Goal: Task Accomplishment & Management: Use online tool/utility

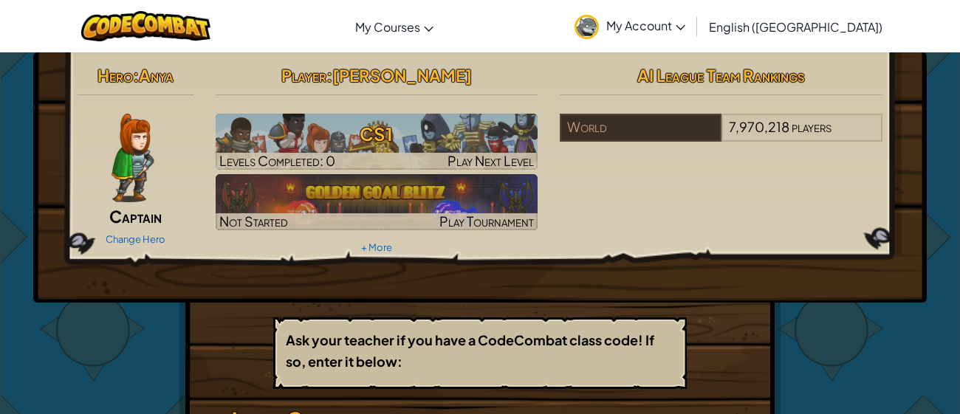
click at [123, 218] on span "Captain" at bounding box center [135, 216] width 52 height 21
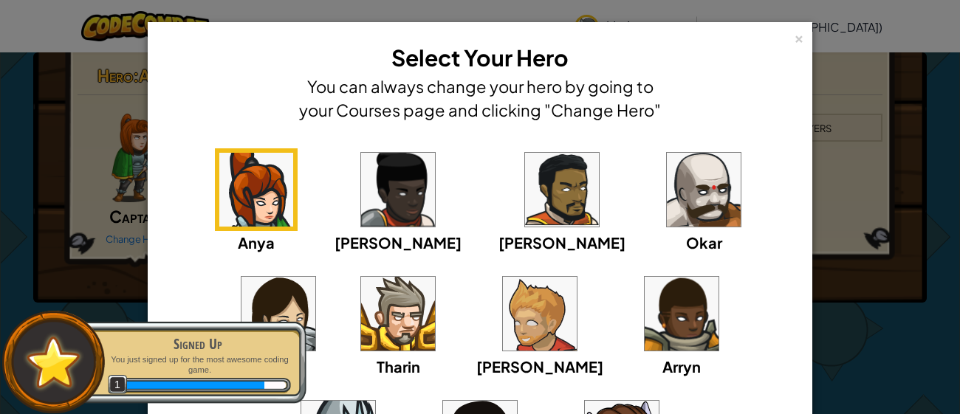
click at [234, 214] on img at bounding box center [256, 190] width 74 height 74
click at [245, 191] on img at bounding box center [256, 190] width 74 height 74
click at [258, 219] on img at bounding box center [256, 190] width 74 height 74
click at [219, 190] on img at bounding box center [256, 190] width 74 height 74
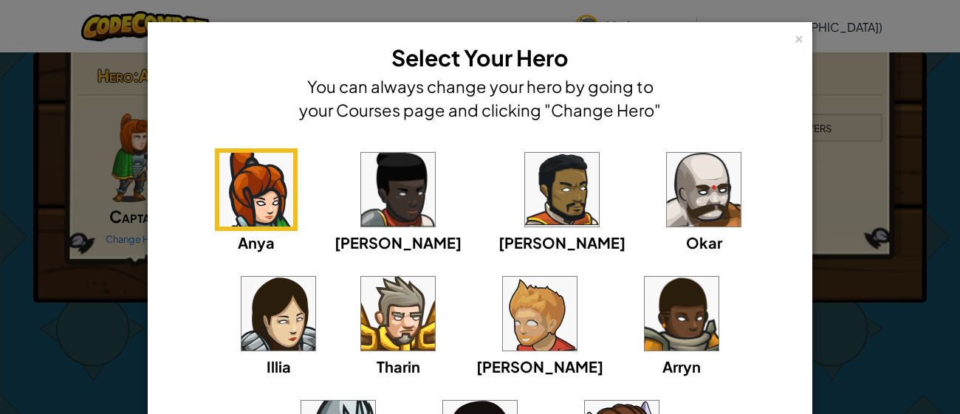
click at [245, 193] on img at bounding box center [256, 190] width 74 height 74
click at [257, 199] on img at bounding box center [256, 190] width 74 height 74
click at [258, 199] on img at bounding box center [256, 190] width 74 height 74
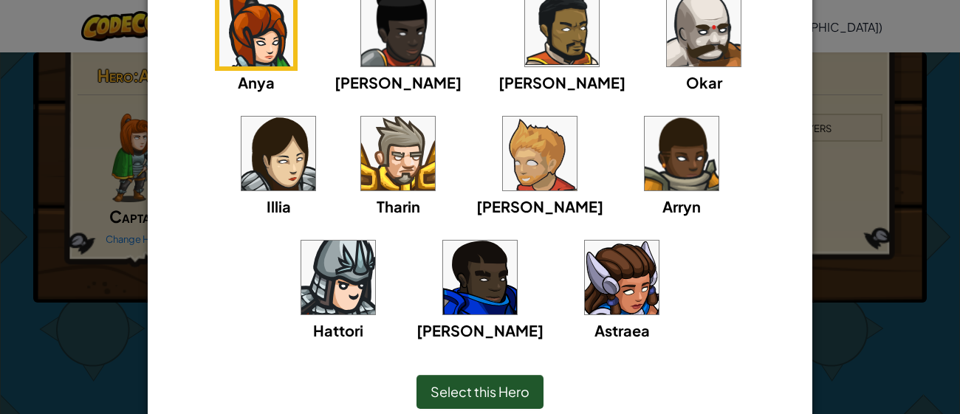
scroll to position [221, 0]
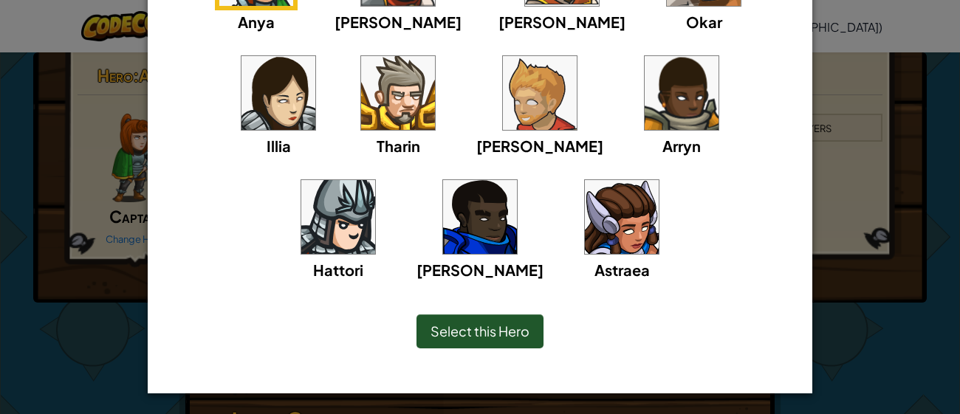
click at [438, 340] on div "Select this Hero" at bounding box center [480, 332] width 127 height 34
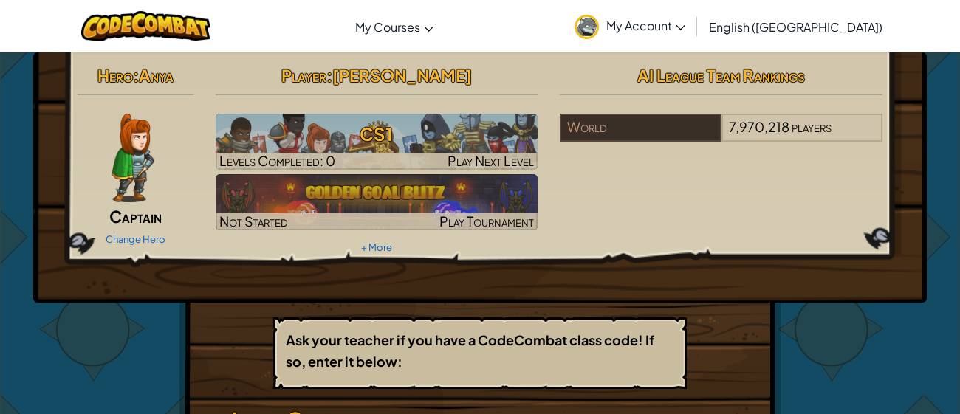
click at [574, 338] on b "Ask your teacher if you have a CodeCombat class code! If so, enter it below:" at bounding box center [470, 351] width 369 height 38
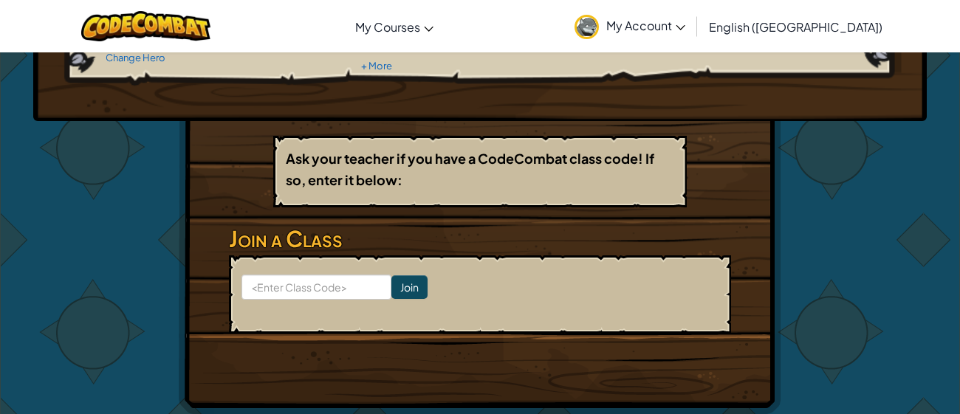
scroll to position [177, 0]
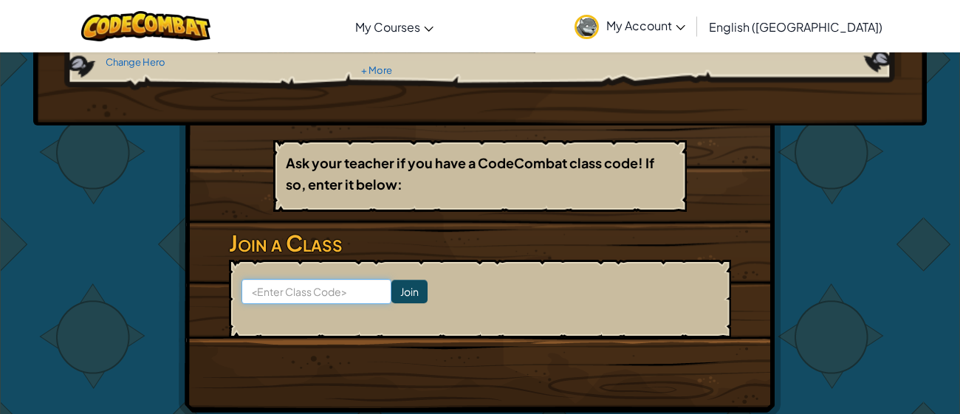
click at [306, 279] on input at bounding box center [317, 291] width 150 height 25
click at [300, 284] on input at bounding box center [317, 291] width 150 height 25
click at [307, 293] on input at bounding box center [317, 291] width 150 height 25
type input "SellShelfGood"
click at [410, 284] on input "Join" at bounding box center [410, 292] width 36 height 24
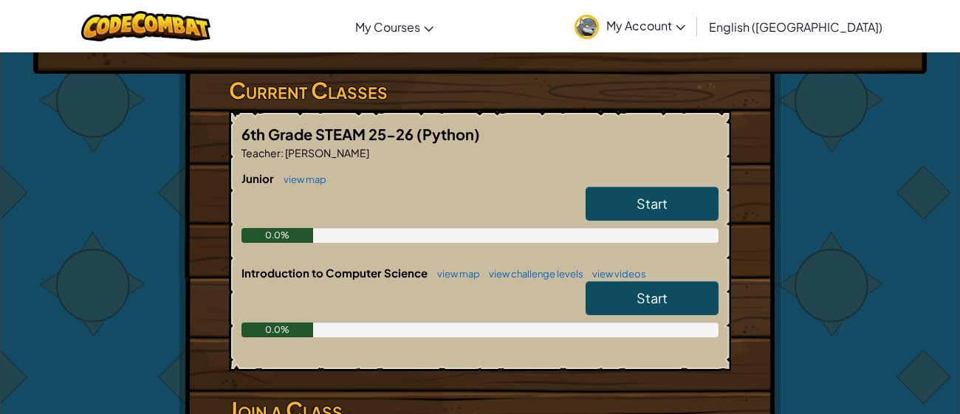
scroll to position [225, 0]
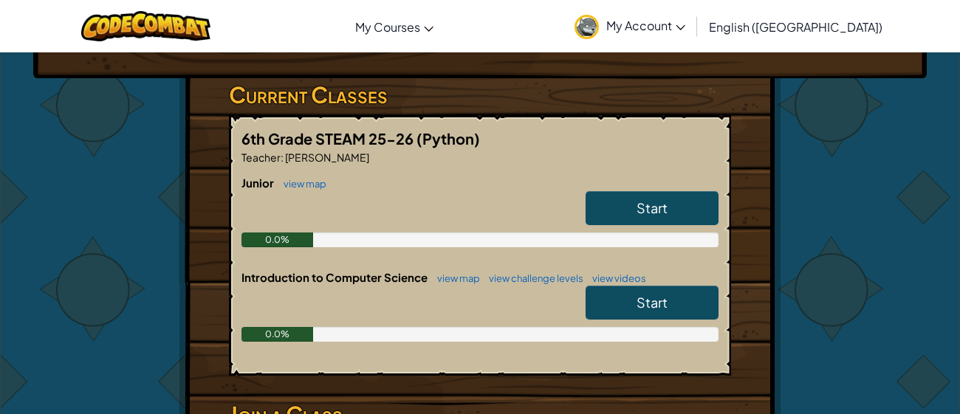
click at [713, 332] on div "0.0%" at bounding box center [480, 334] width 477 height 15
click at [684, 200] on link "Start" at bounding box center [652, 208] width 133 height 34
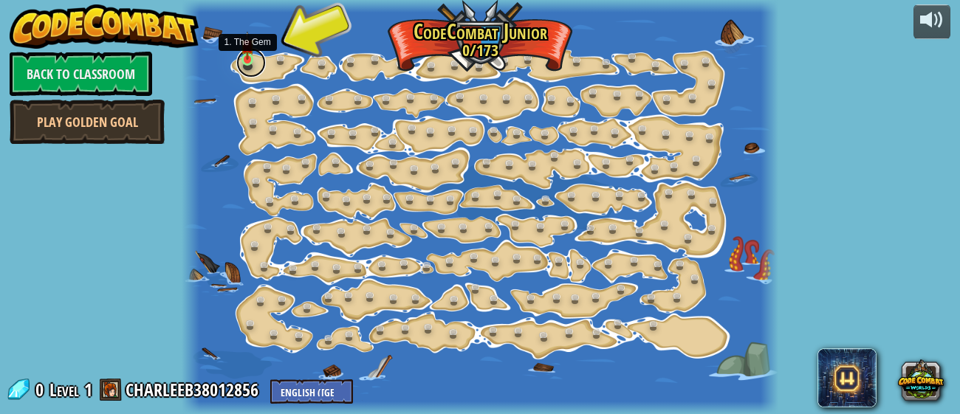
click at [256, 61] on link at bounding box center [251, 63] width 30 height 30
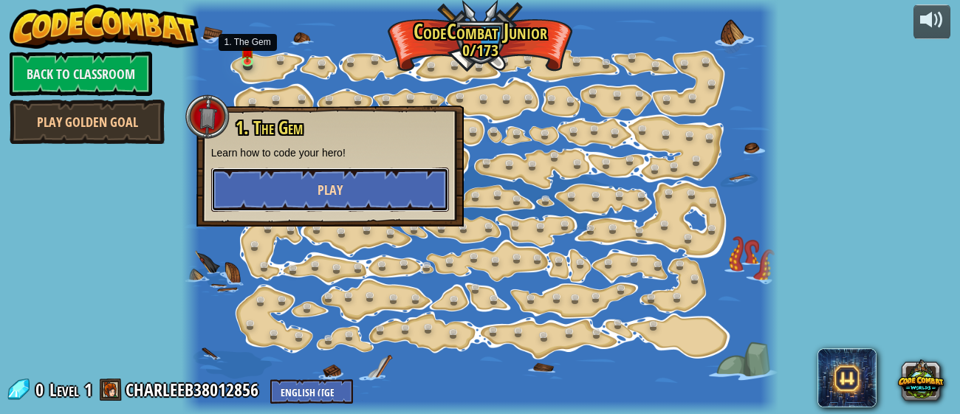
click at [306, 202] on button "Play" at bounding box center [330, 190] width 238 height 44
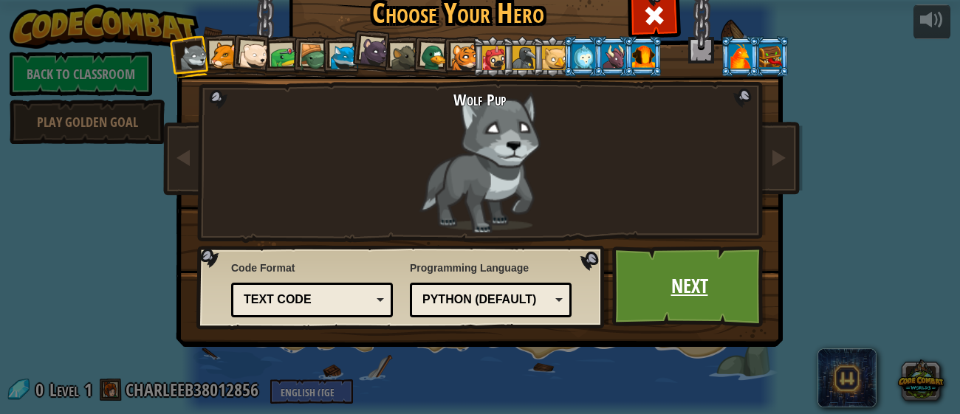
click at [724, 271] on link "Next" at bounding box center [689, 286] width 154 height 81
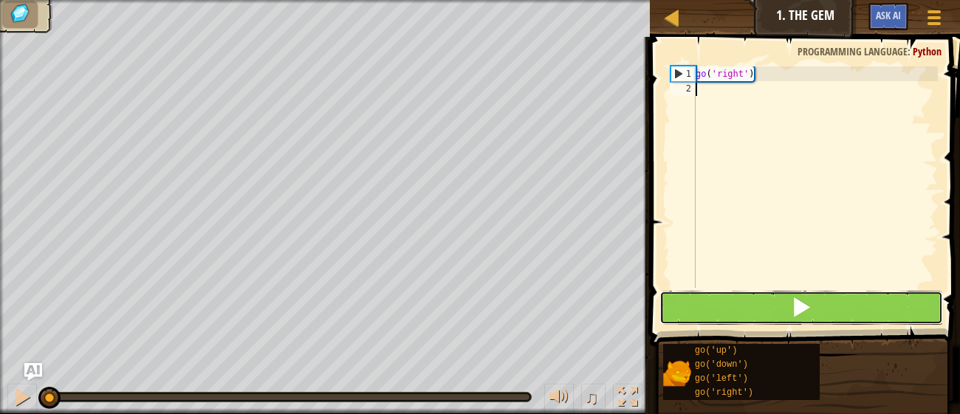
click at [771, 296] on button at bounding box center [802, 308] width 284 height 34
click at [731, 309] on button at bounding box center [802, 308] width 284 height 34
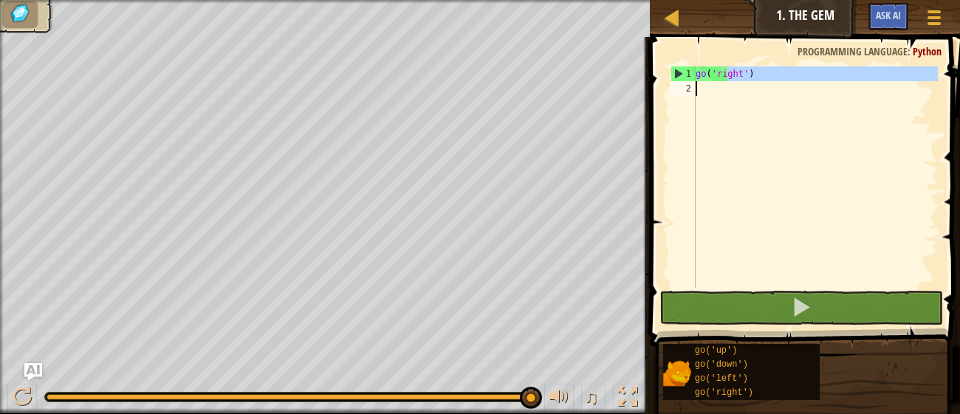
drag, startPoint x: 728, startPoint y: 78, endPoint x: 723, endPoint y: 120, distance: 41.7
click at [723, 120] on div "go ( 'right' )" at bounding box center [815, 191] width 245 height 251
click at [726, 73] on div "go ( 'right' )" at bounding box center [815, 177] width 245 height 222
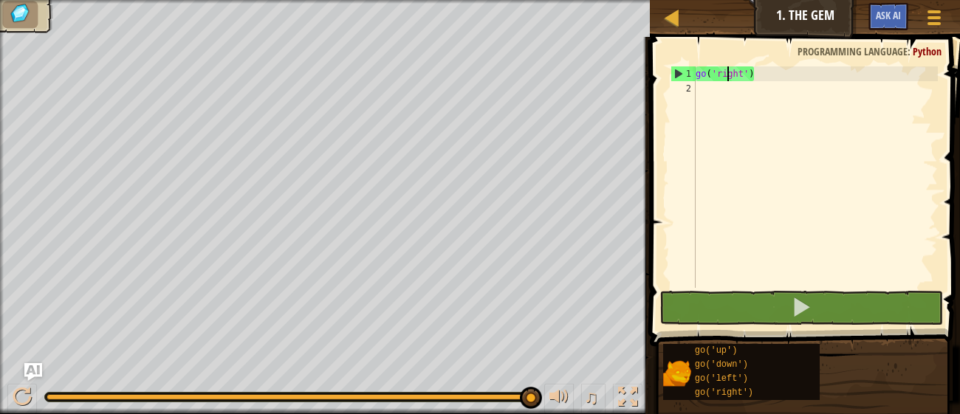
click at [727, 72] on div "go ( 'right' )" at bounding box center [815, 191] width 245 height 251
click at [723, 81] on div "go ( 'right' )" at bounding box center [815, 191] width 245 height 251
click at [766, 75] on div "go ( 'right' )" at bounding box center [815, 191] width 245 height 251
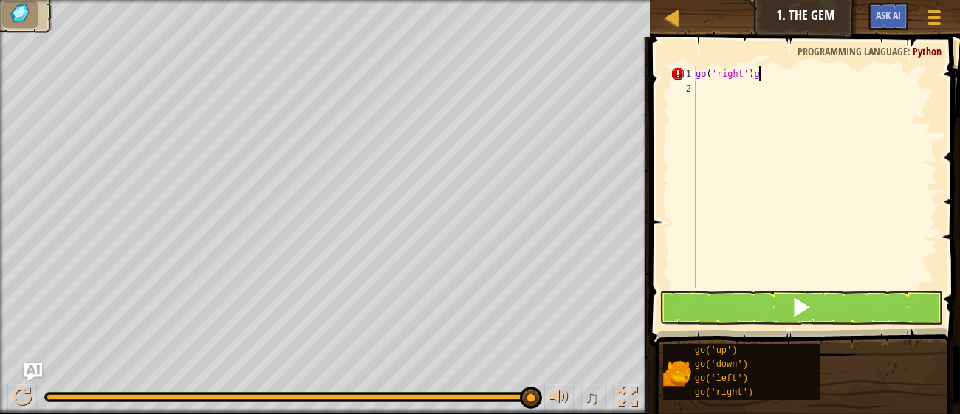
type textarea "go('right')"
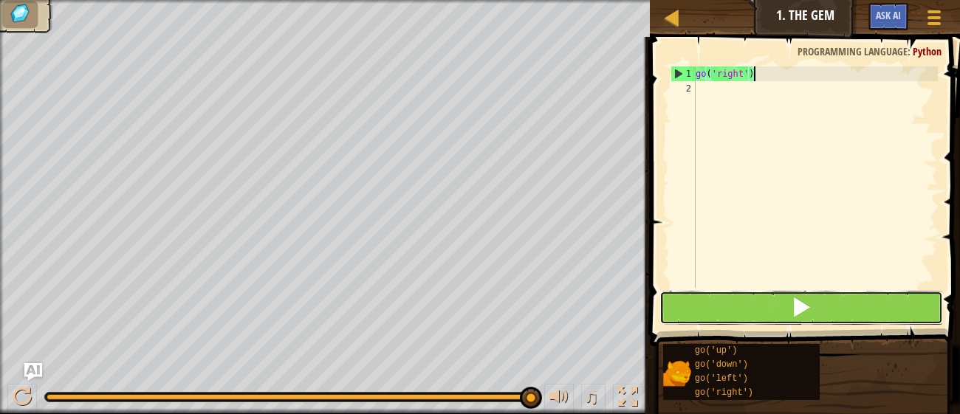
click at [841, 320] on button at bounding box center [802, 308] width 284 height 34
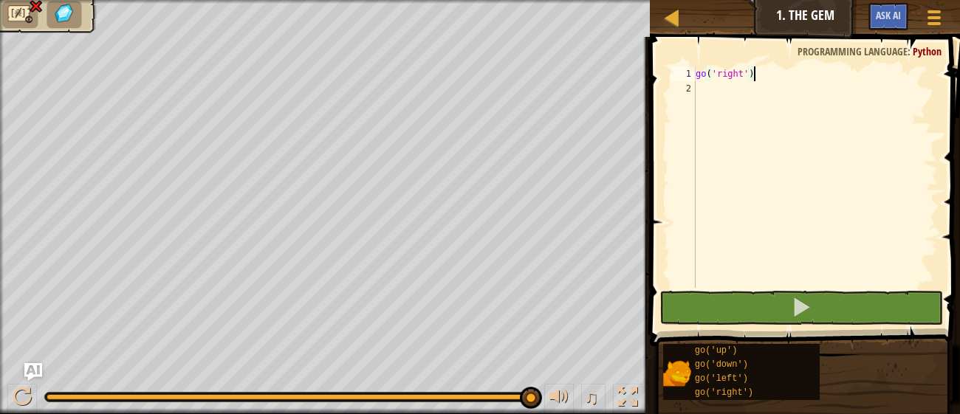
scroll to position [6, 0]
type textarea "go('right')"
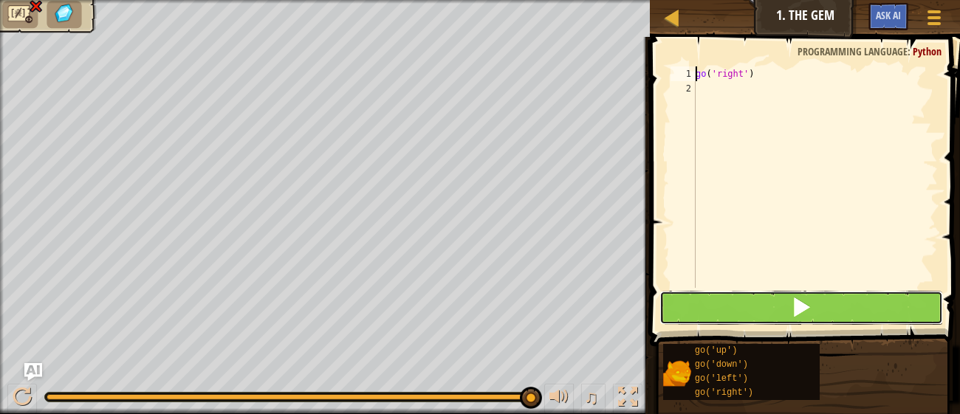
click at [826, 308] on button at bounding box center [802, 308] width 284 height 34
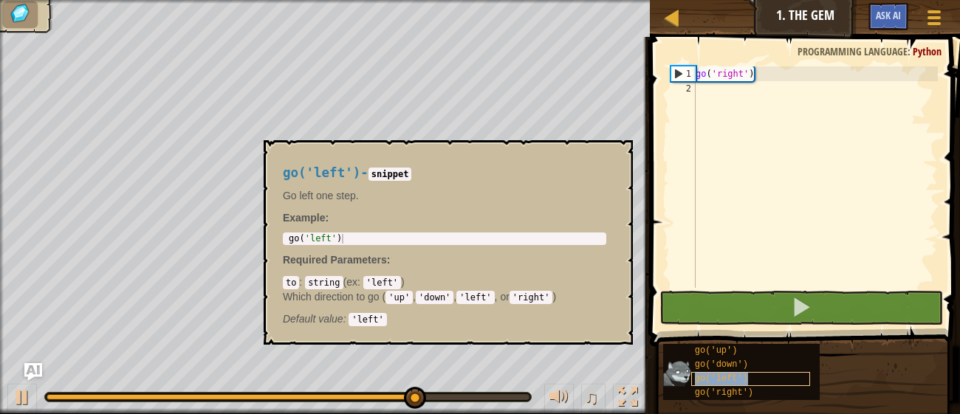
click at [705, 382] on span "go('left')" at bounding box center [721, 379] width 53 height 10
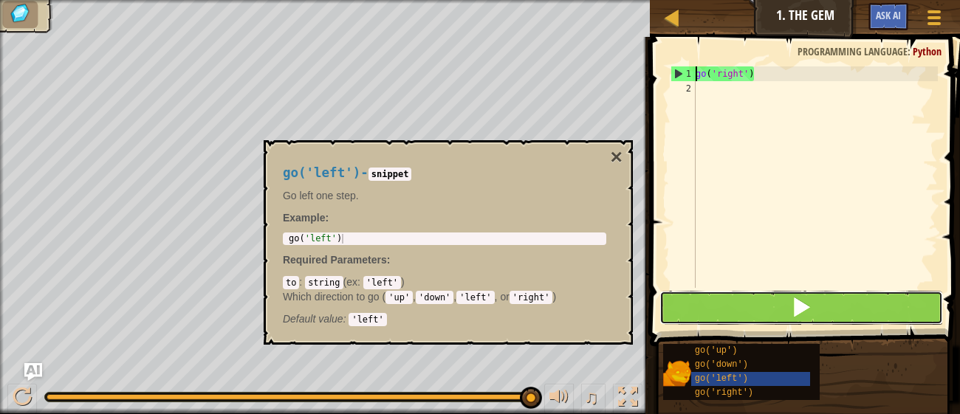
click at [755, 310] on button at bounding box center [802, 308] width 284 height 34
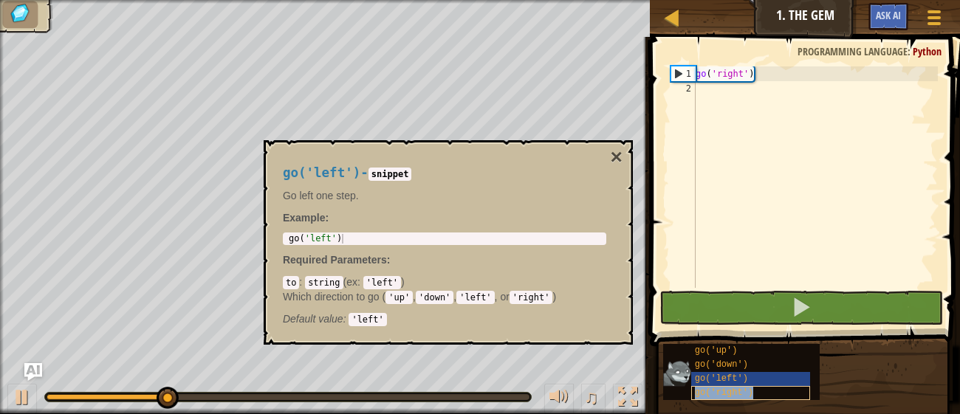
click at [717, 393] on span "go('right')" at bounding box center [724, 393] width 58 height 10
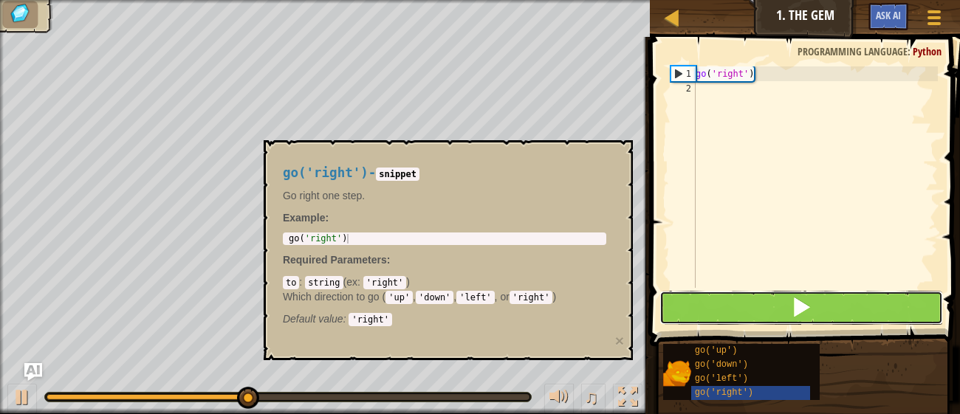
click at [769, 321] on button at bounding box center [802, 308] width 284 height 34
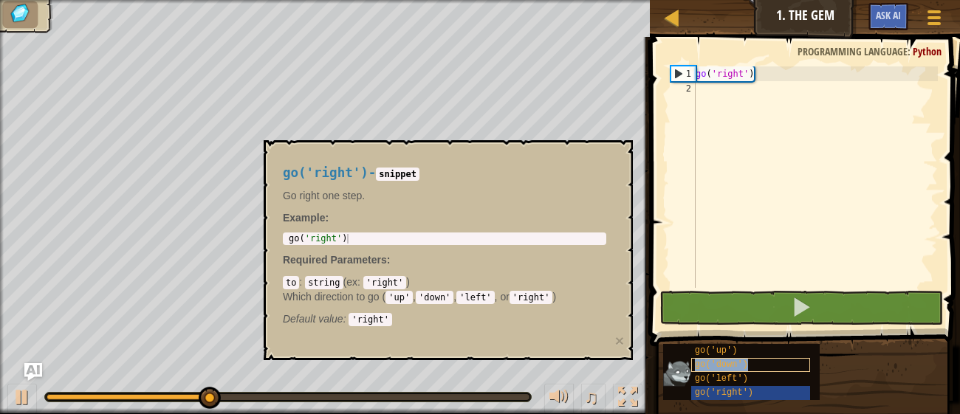
click at [722, 370] on span "go('down')" at bounding box center [721, 365] width 53 height 10
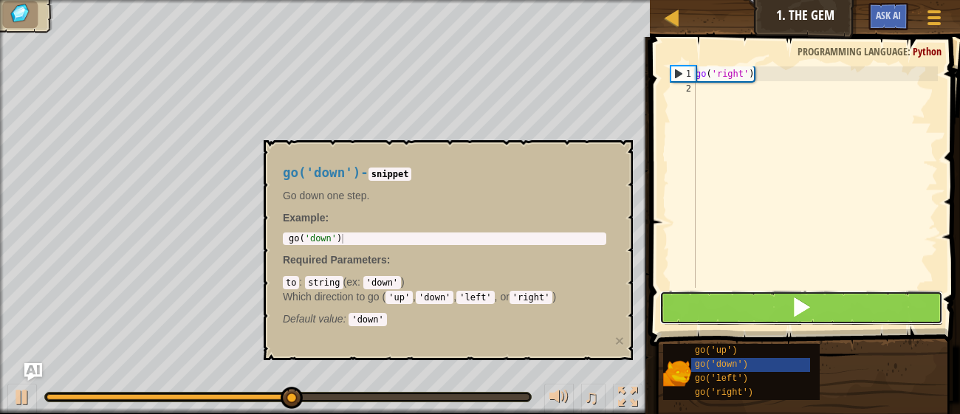
click at [756, 313] on button at bounding box center [802, 308] width 284 height 34
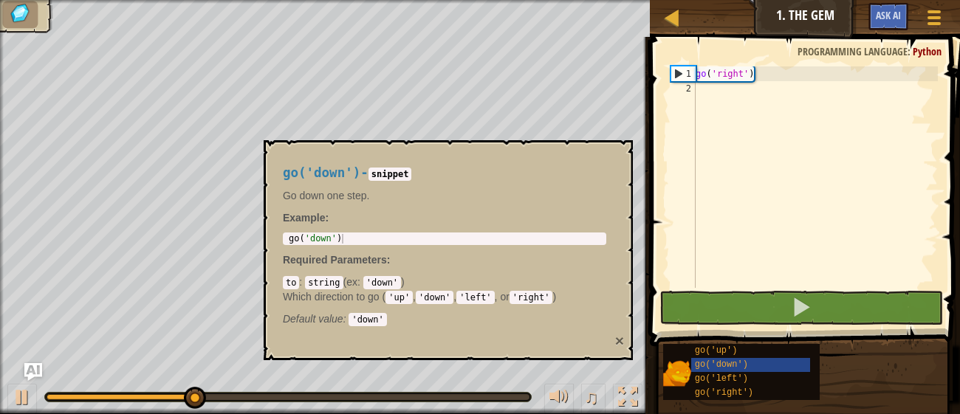
click at [618, 340] on button "×" at bounding box center [619, 341] width 9 height 16
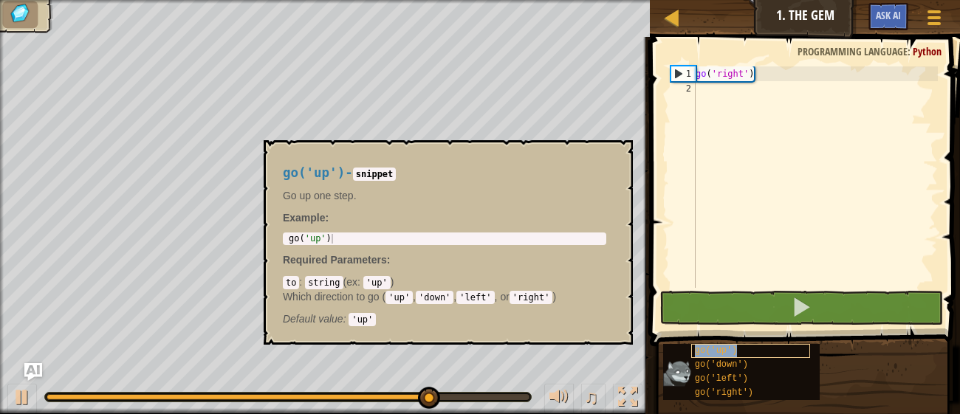
click at [700, 352] on span "go('up')" at bounding box center [716, 351] width 43 height 10
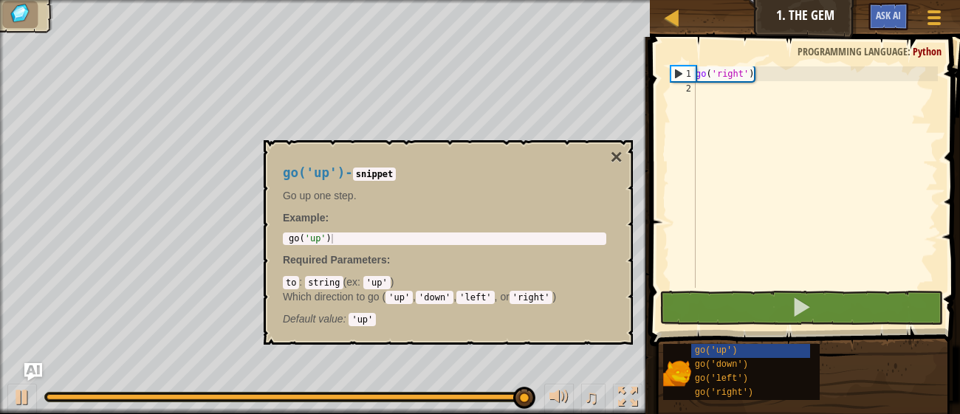
click at [605, 164] on div "go('up') - snippet Go up one step. Example : 1 go ( 'up' ) הההההההההההההההההההה…" at bounding box center [445, 242] width 344 height 181
click at [611, 157] on button "×" at bounding box center [617, 157] width 12 height 21
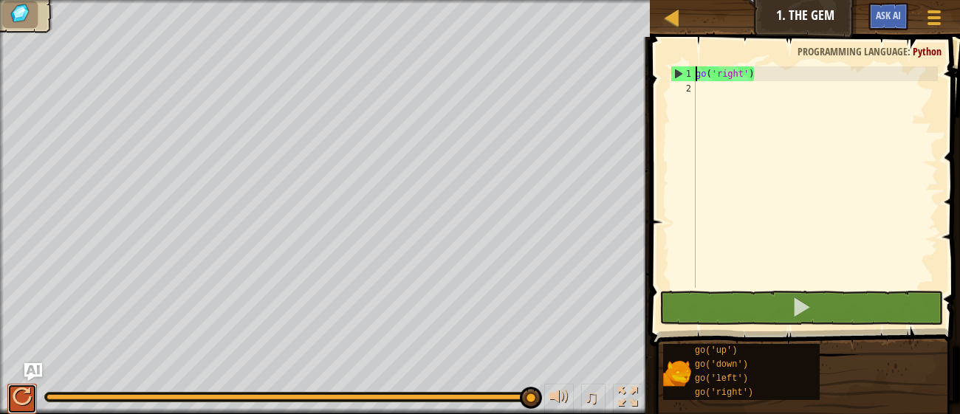
click at [8, 399] on button at bounding box center [22, 399] width 30 height 30
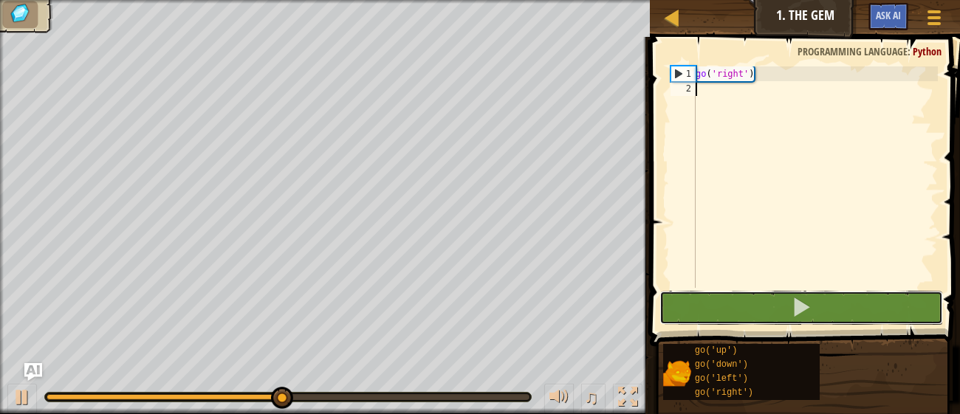
click at [866, 309] on button at bounding box center [802, 308] width 284 height 34
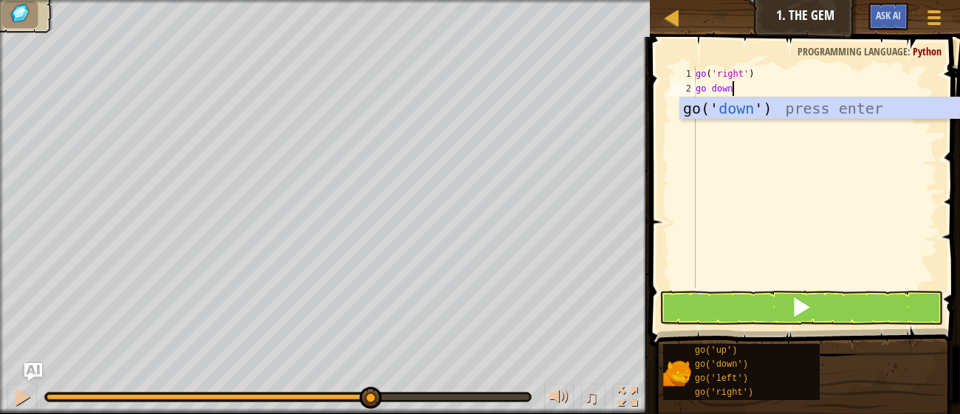
scroll to position [6, 1]
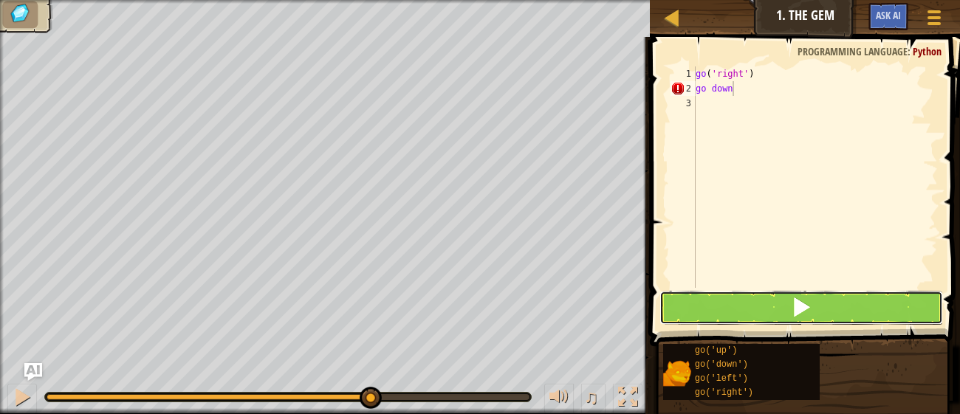
click at [743, 313] on button at bounding box center [802, 308] width 284 height 34
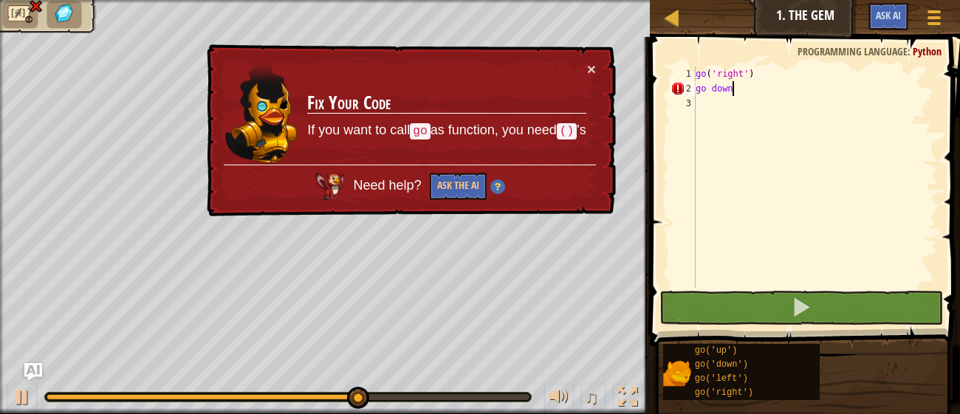
click at [743, 89] on div "go ( 'right' ) go down" at bounding box center [815, 191] width 245 height 251
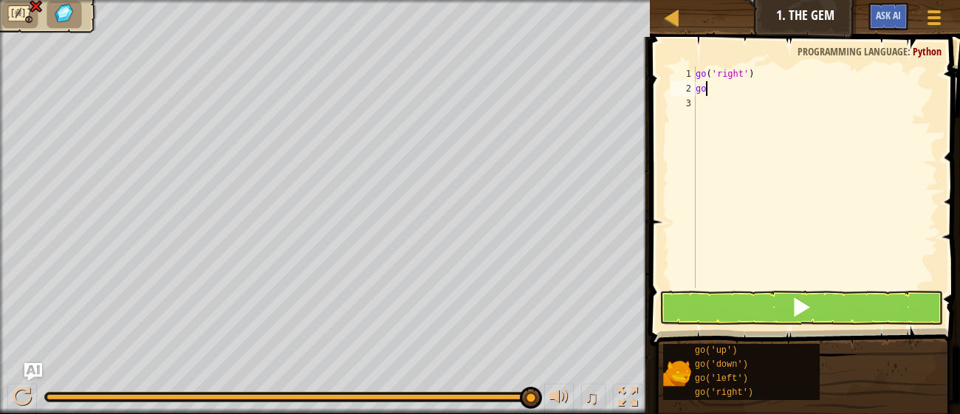
scroll to position [6, 0]
type textarea "g"
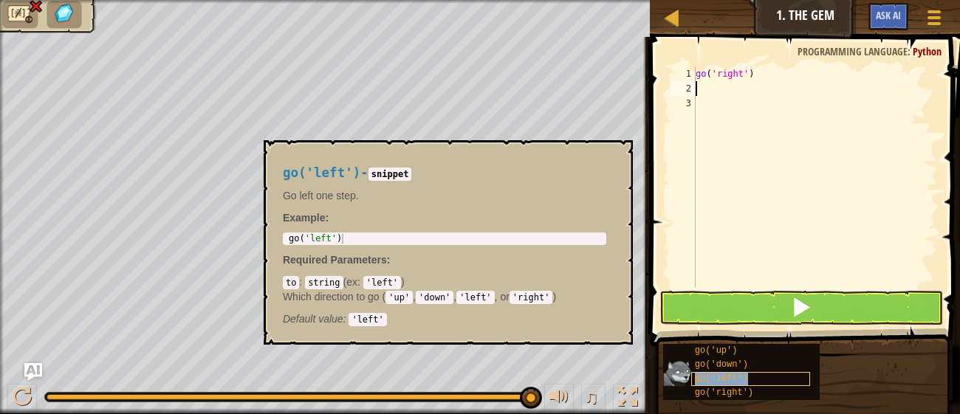
click at [695, 381] on span "go('left')" at bounding box center [721, 379] width 53 height 10
type textarea "go('left')"
click at [477, 235] on div "go ( 'left' )" at bounding box center [445, 248] width 318 height 29
click at [720, 86] on div "go ( 'right' )" at bounding box center [815, 191] width 245 height 251
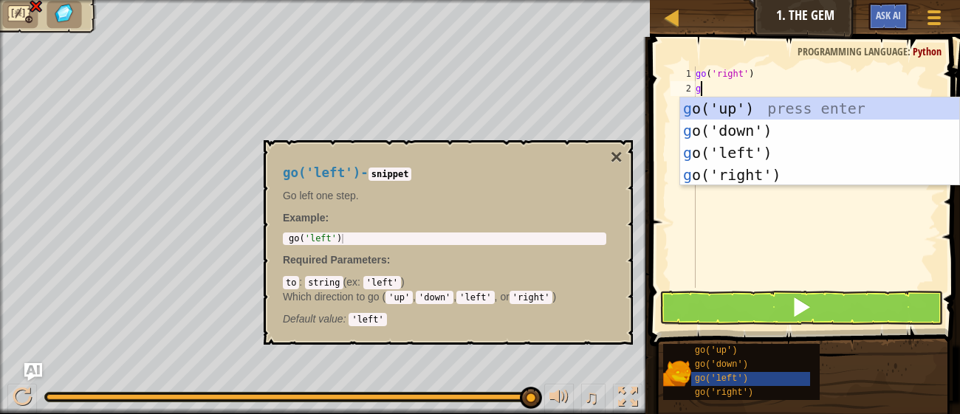
type textarea "go"
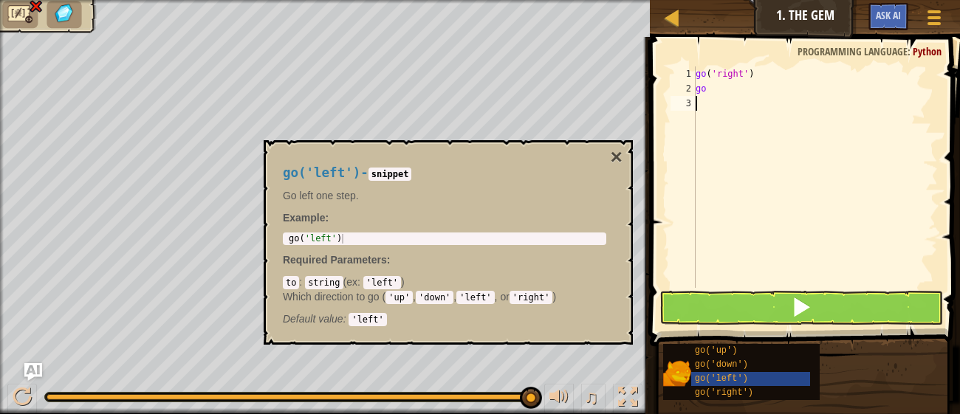
type textarea "go"
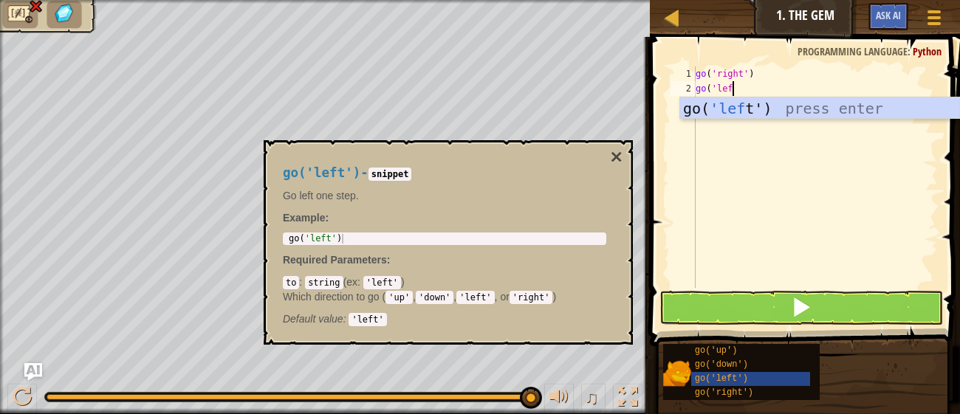
scroll to position [6, 2]
type textarea "go('left')"
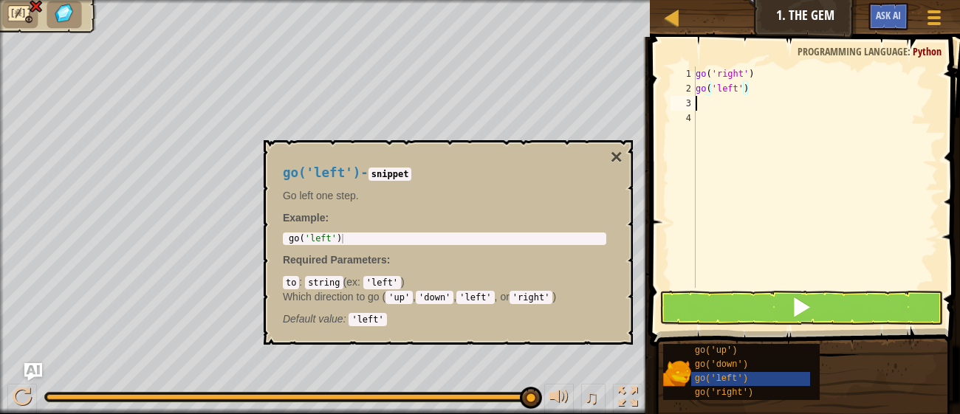
scroll to position [6, 0]
click at [748, 89] on div "go ( 'right' ) go ( 'left' )" at bounding box center [815, 191] width 245 height 251
click at [617, 159] on button "×" at bounding box center [617, 157] width 12 height 21
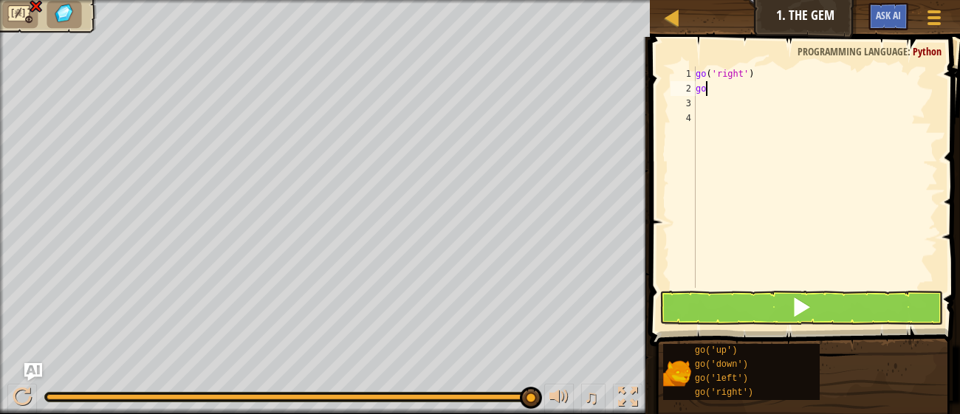
click at [748, 89] on div "go ( 'right' ) go" at bounding box center [815, 191] width 245 height 251
click at [748, 89] on div "go ( 'right' ) go9" at bounding box center [815, 191] width 245 height 251
type textarea "go('"
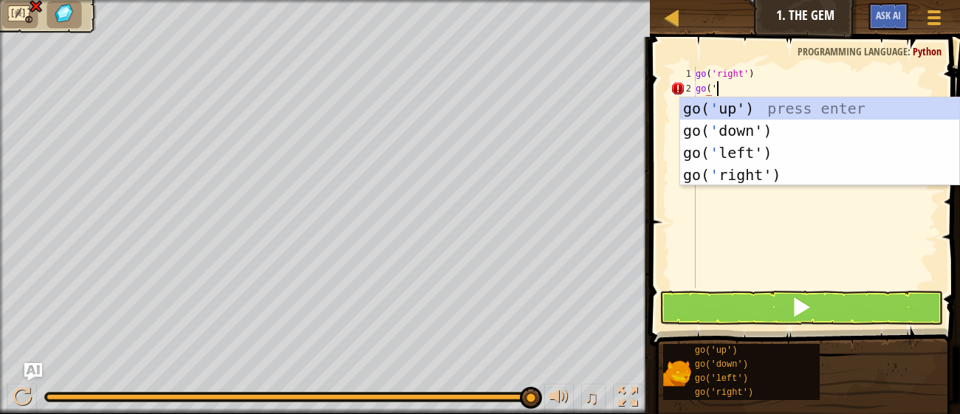
scroll to position [6, 1]
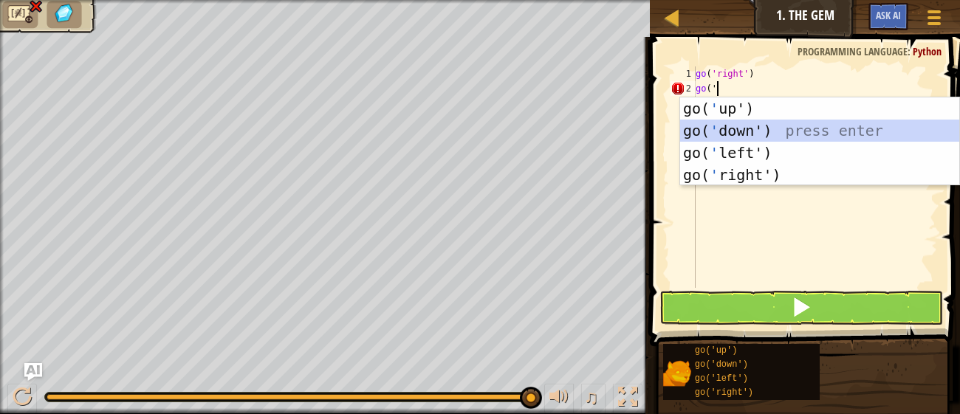
click at [746, 126] on div "go( ' up') press enter go( ' down') press enter go( ' left') press enter go( ' …" at bounding box center [819, 164] width 279 height 133
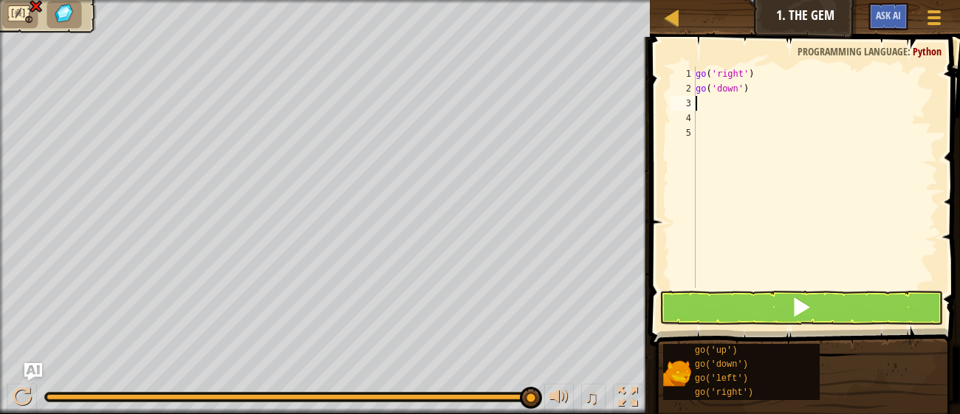
type textarea "g"
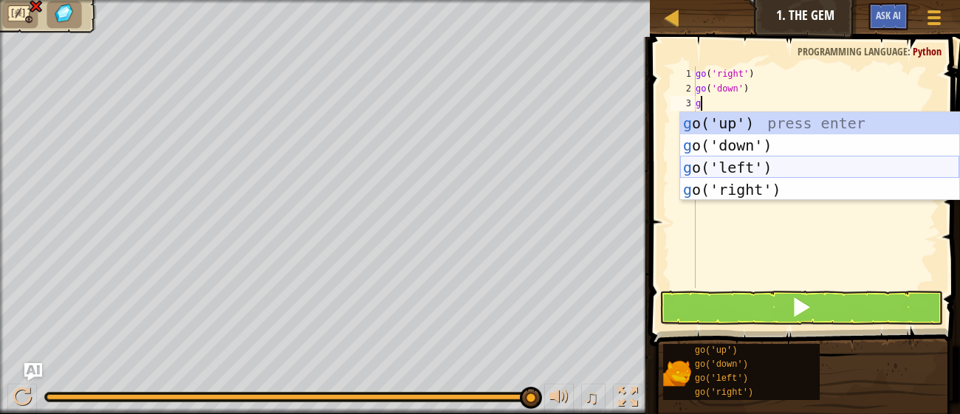
click at [798, 162] on div "g o('up') press enter g o('down') press enter g o('left') press enter g o('righ…" at bounding box center [819, 178] width 279 height 133
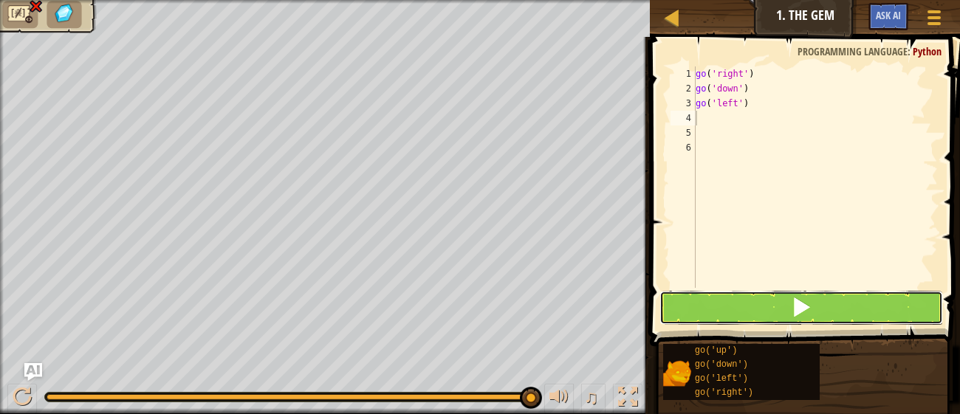
click at [822, 307] on button at bounding box center [802, 308] width 284 height 34
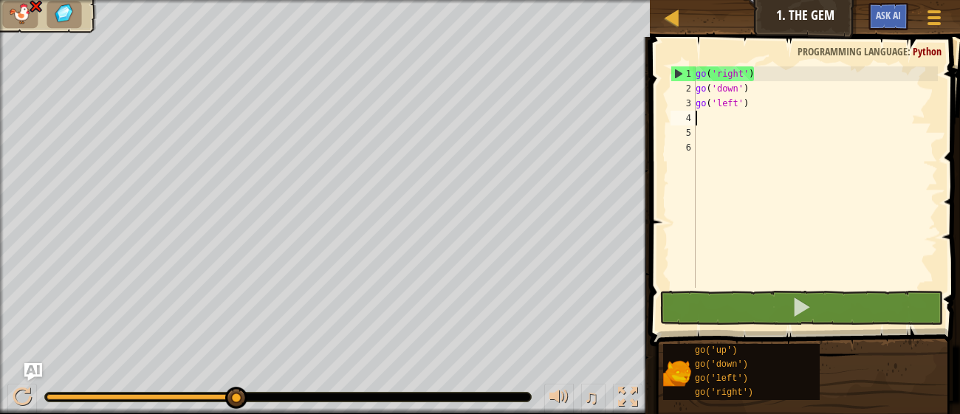
click at [719, 127] on div "go ( 'right' ) go ( 'down' ) go ( 'left' )" at bounding box center [815, 191] width 245 height 251
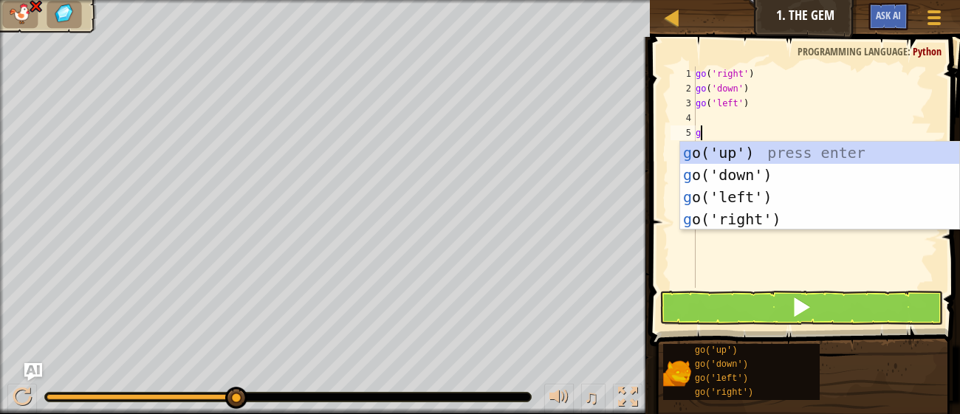
click at [743, 103] on div "go ( 'right' ) go ( 'down' ) go ( 'left' ) g" at bounding box center [815, 191] width 245 height 251
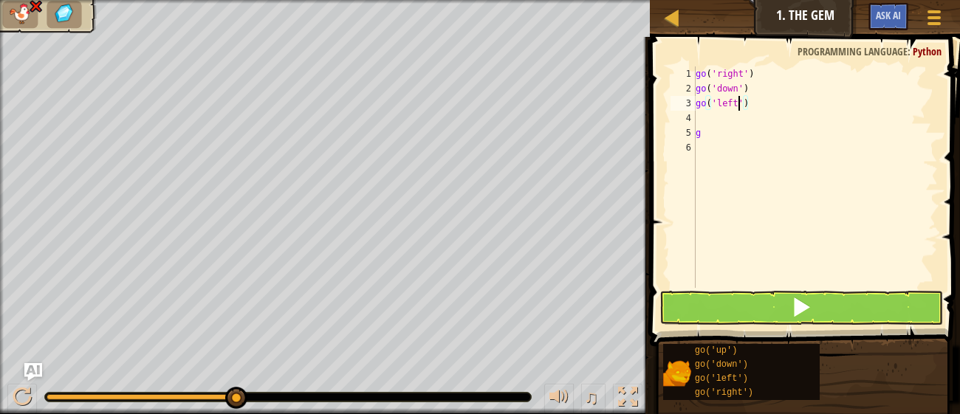
click at [737, 99] on div "go ( 'right' ) go ( 'down' ) go ( 'left' ) g" at bounding box center [815, 191] width 245 height 251
type textarea "go"
type textarea "g"
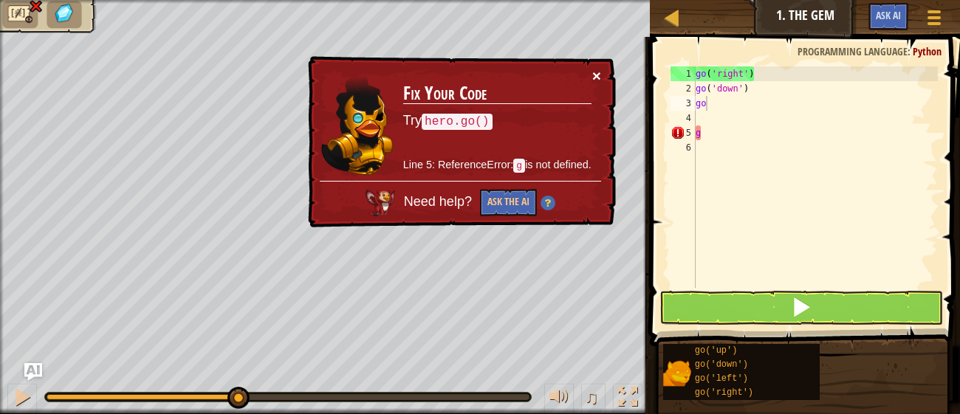
click at [596, 72] on button "×" at bounding box center [597, 76] width 9 height 16
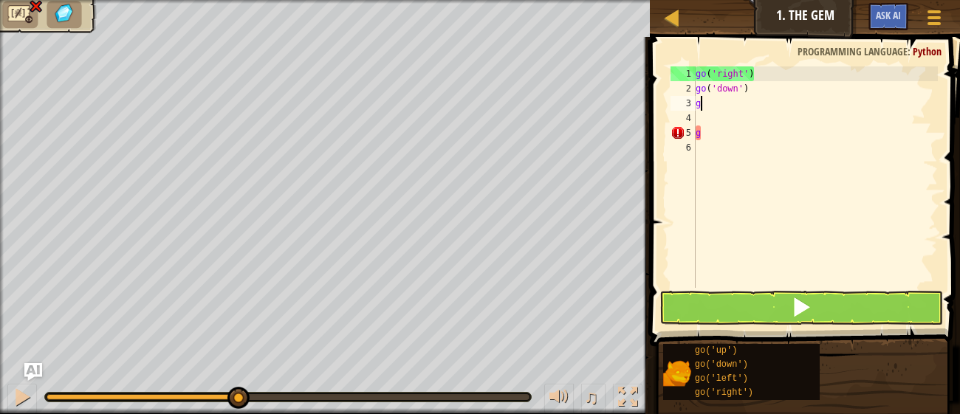
type textarea "go"
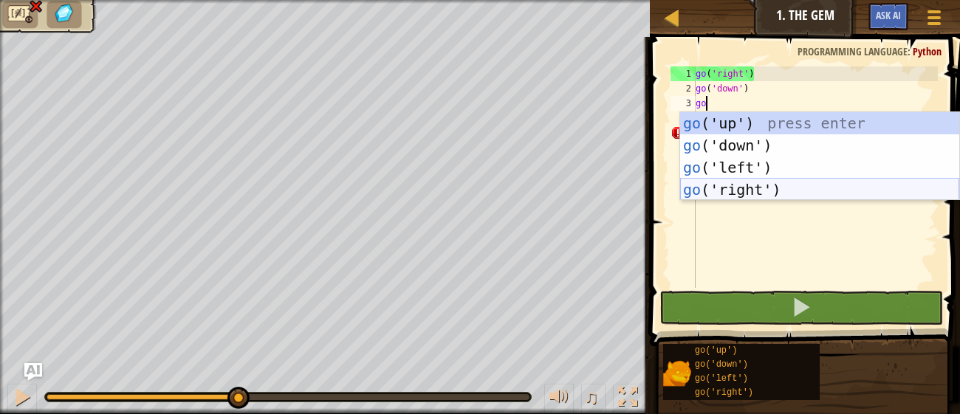
click at [723, 181] on div "go ('up') press enter go ('down') press enter go ('left') press enter go ('righ…" at bounding box center [819, 178] width 279 height 133
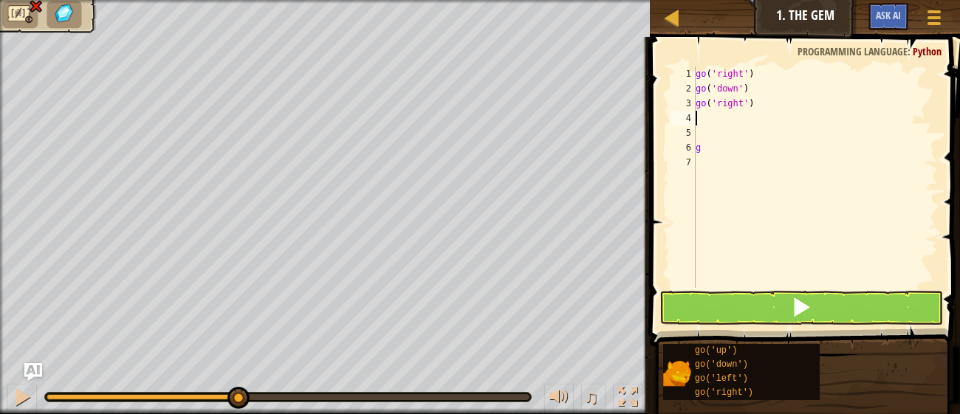
click at [714, 151] on div "go ( 'right' ) go ( 'down' ) go ( 'right' ) g" at bounding box center [815, 191] width 245 height 251
type textarea "g"
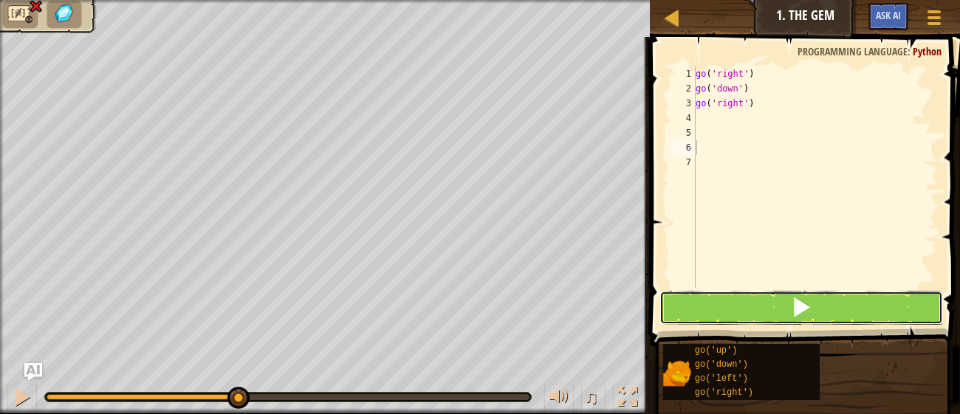
click at [776, 310] on button at bounding box center [802, 308] width 284 height 34
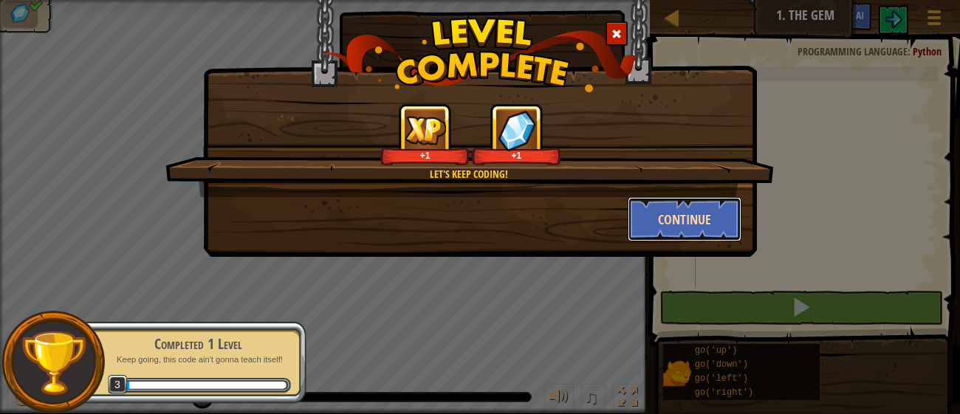
click at [651, 225] on button "Continue" at bounding box center [685, 219] width 115 height 44
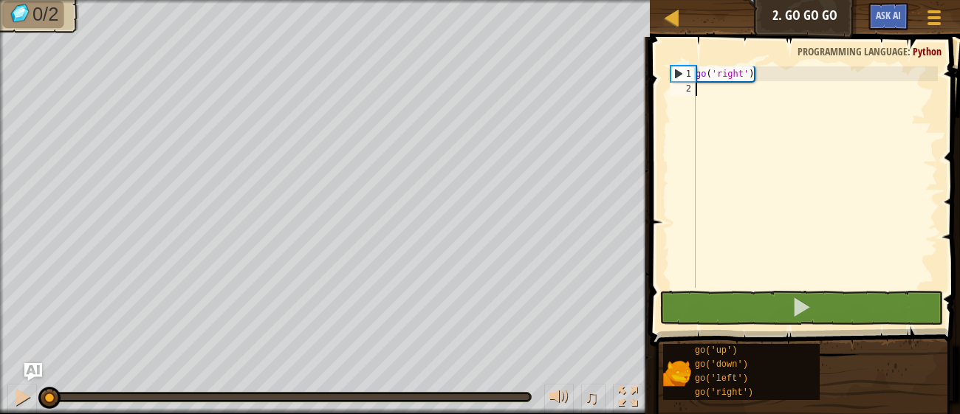
scroll to position [6, 0]
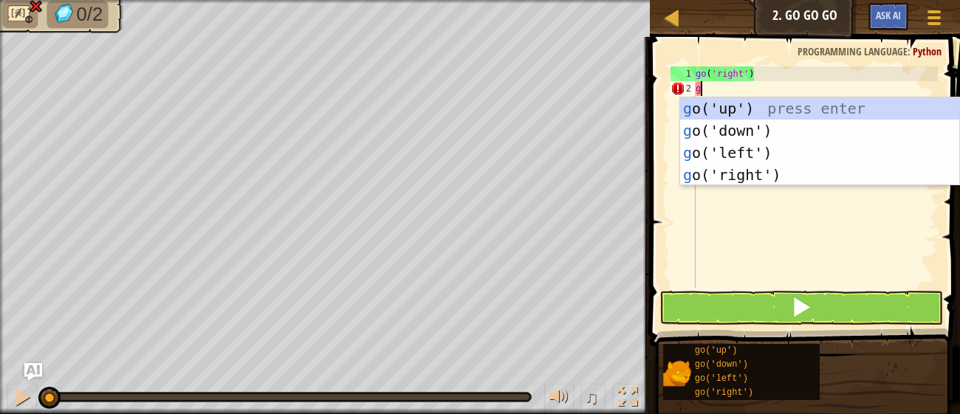
type textarea "go"
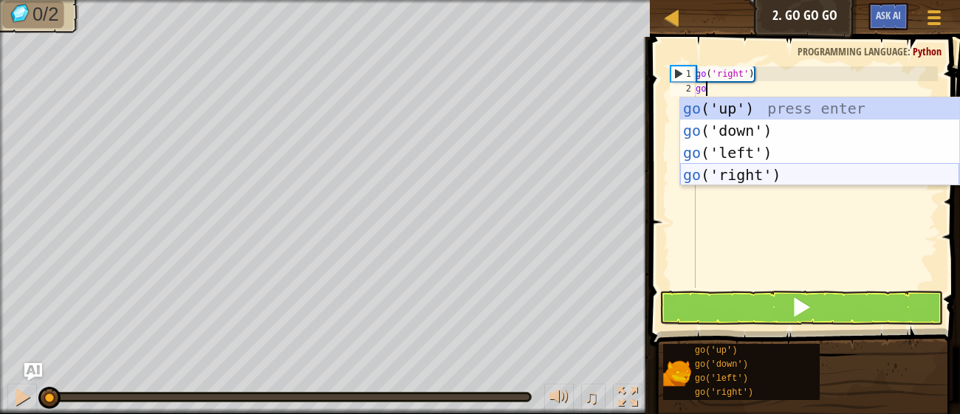
click at [730, 172] on div "go ('up') press enter go ('down') press enter go ('left') press enter go ('righ…" at bounding box center [819, 164] width 279 height 133
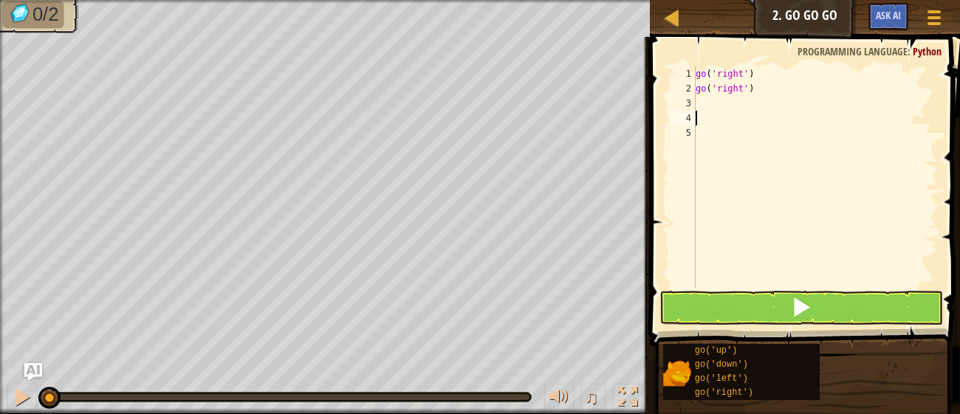
click at [706, 101] on div "go ( 'right' ) go ( 'right' )" at bounding box center [815, 191] width 245 height 251
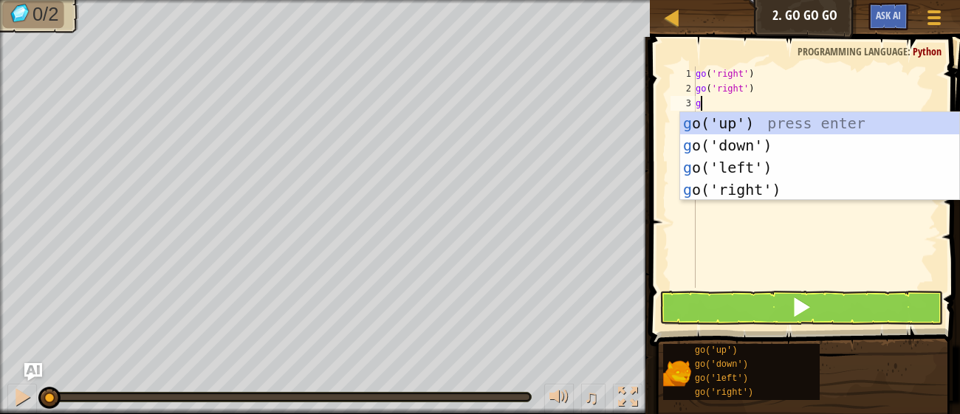
type textarea "go"
click at [743, 120] on div "go ('up') press enter go ('down') press enter go ('left') press enter go ('righ…" at bounding box center [819, 178] width 279 height 133
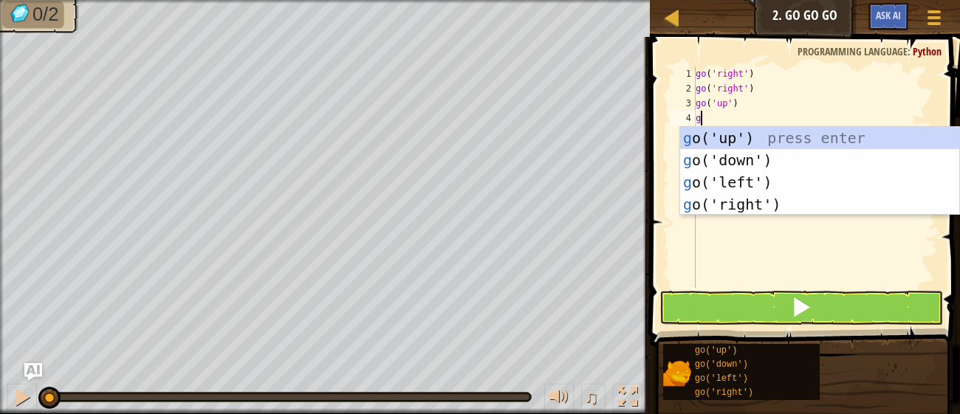
type textarea "go"
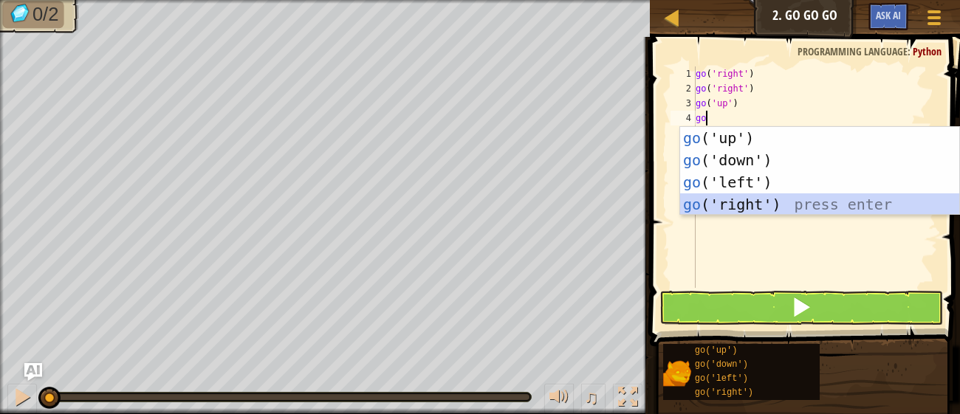
click at [711, 210] on div "go ('up') press enter go ('down') press enter go ('left') press enter go ('righ…" at bounding box center [819, 193] width 279 height 133
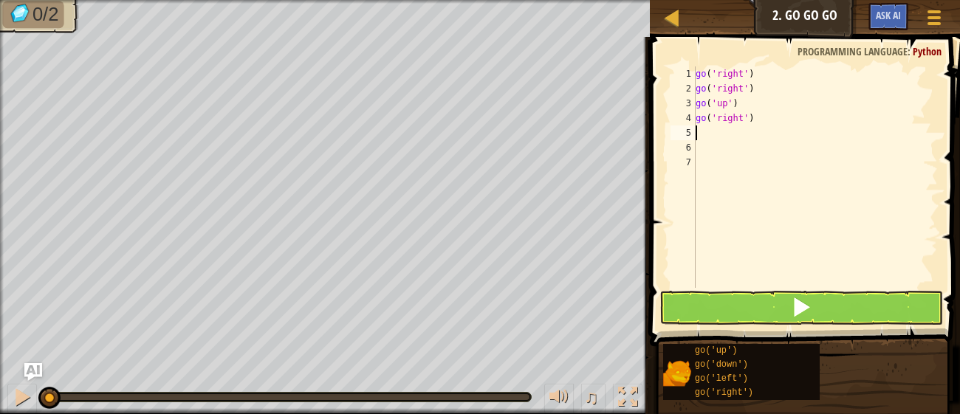
click at [701, 221] on div "go ( 'right' ) go ( 'right' ) go ( 'up' ) go ( 'right' )" at bounding box center [815, 191] width 245 height 251
click at [716, 132] on div "go ( 'right' ) go ( 'right' ) go ( 'up' ) go ( 'right' )" at bounding box center [815, 191] width 245 height 251
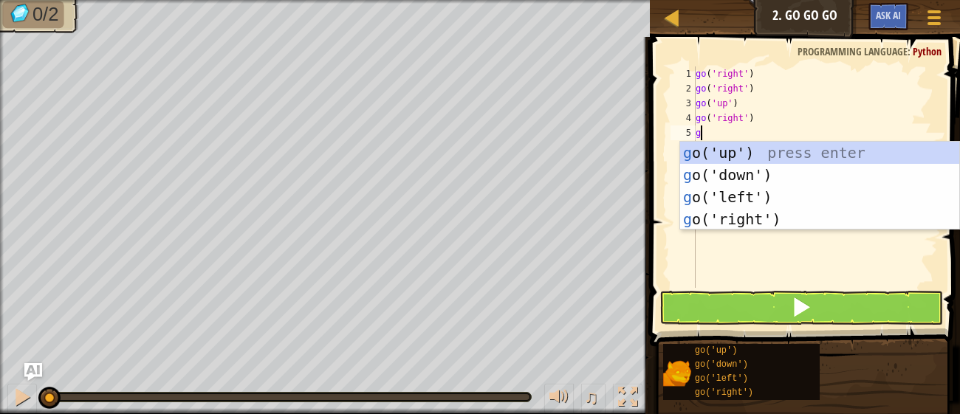
type textarea "go"
click at [734, 219] on div "go ('up') press enter go ('down') press enter go ('left') press enter go ('righ…" at bounding box center [819, 208] width 279 height 133
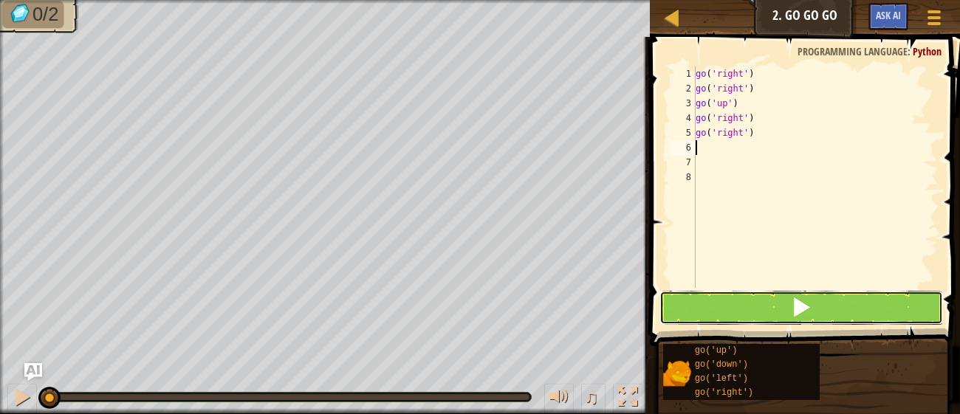
click at [748, 310] on button at bounding box center [802, 308] width 284 height 34
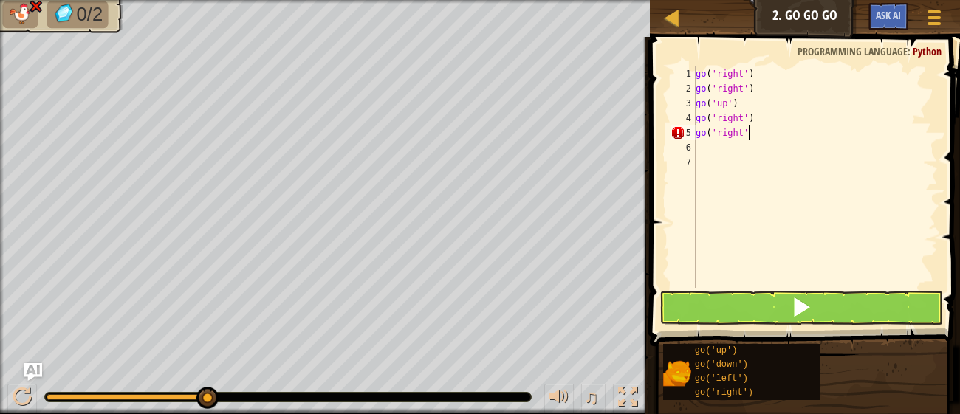
scroll to position [6, 3]
click at [760, 71] on div "go ( 'right' ) go ( 'right' ) go ( 'up' ) go ( 'right' ) go ( 'right' )" at bounding box center [815, 191] width 245 height 251
type textarea "g"
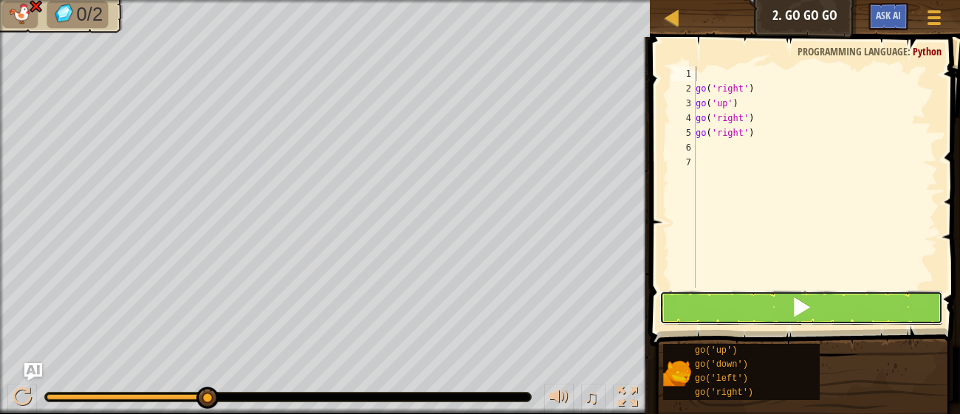
click at [759, 300] on button at bounding box center [802, 308] width 284 height 34
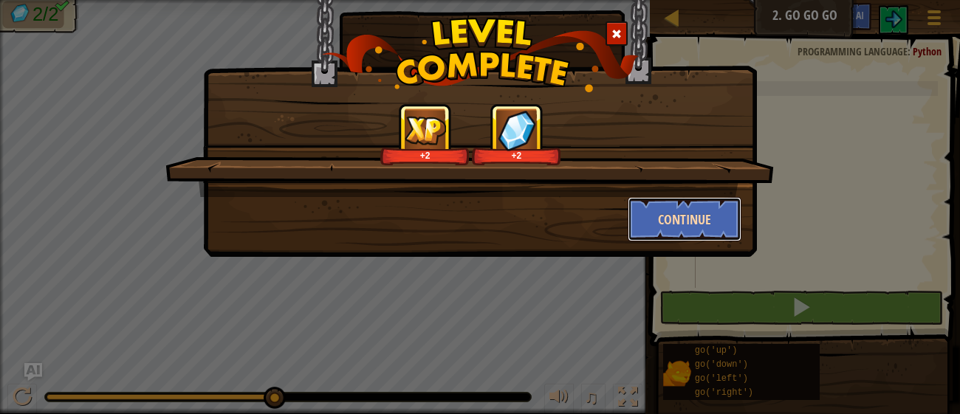
click at [677, 225] on button "Continue" at bounding box center [685, 219] width 115 height 44
